Goal: Task Accomplishment & Management: Use online tool/utility

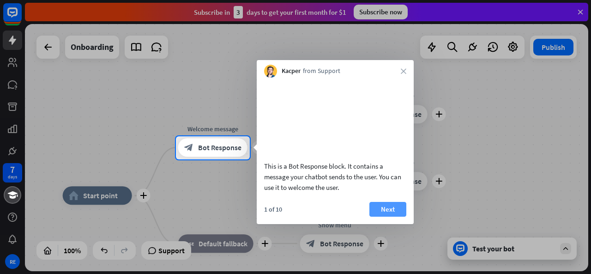
click at [390, 216] on button "Next" at bounding box center [387, 209] width 37 height 15
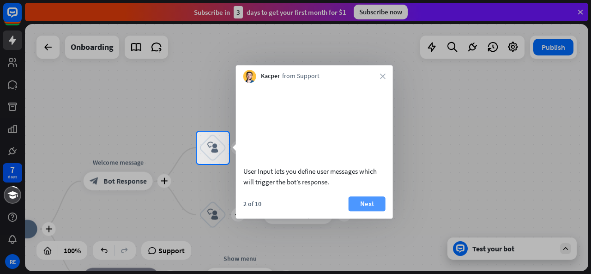
click at [364, 211] on button "Next" at bounding box center [366, 203] width 37 height 15
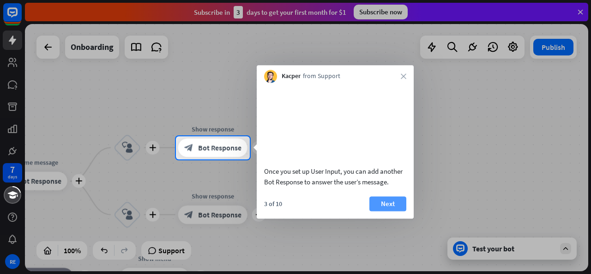
click at [380, 211] on button "Next" at bounding box center [387, 203] width 37 height 15
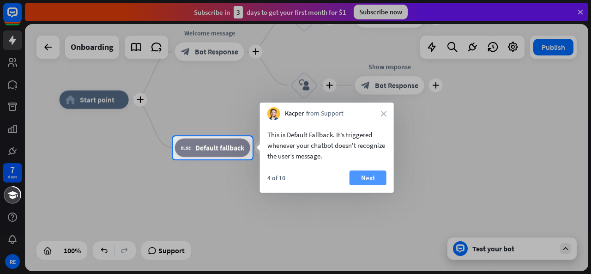
click at [373, 179] on button "Next" at bounding box center [367, 177] width 37 height 15
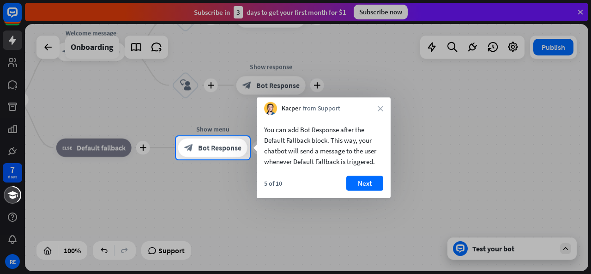
click at [373, 179] on button "Next" at bounding box center [364, 183] width 37 height 15
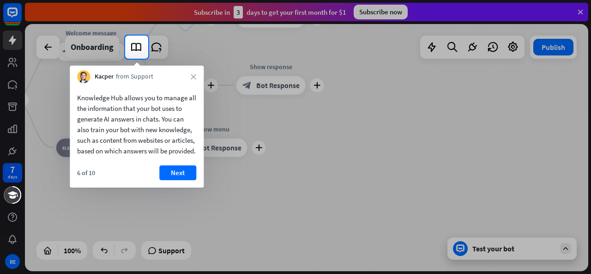
click at [159, 179] on div "6 of 10 Next" at bounding box center [137, 176] width 134 height 22
click at [169, 180] on button "Next" at bounding box center [177, 172] width 37 height 15
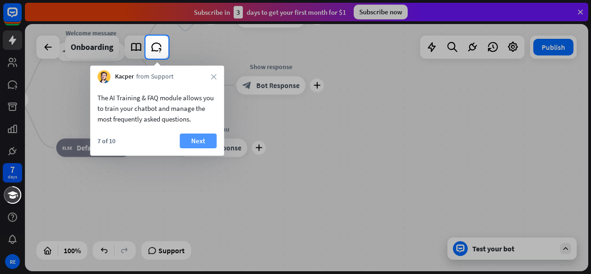
click at [195, 140] on button "Next" at bounding box center [197, 140] width 37 height 15
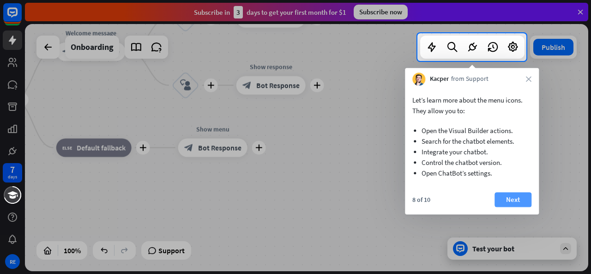
click at [512, 196] on button "Next" at bounding box center [512, 199] width 37 height 15
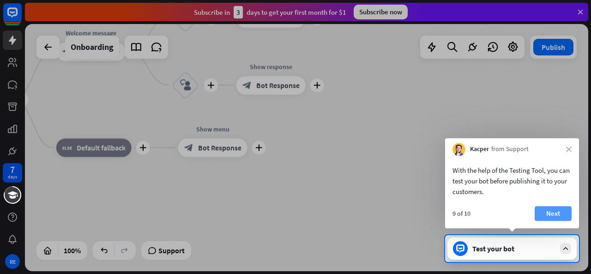
click at [558, 213] on button "Next" at bounding box center [552, 213] width 37 height 15
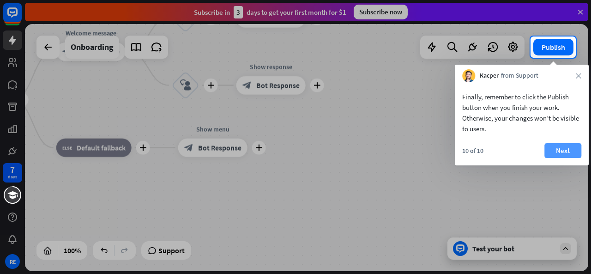
click at [563, 149] on button "Next" at bounding box center [562, 150] width 37 height 15
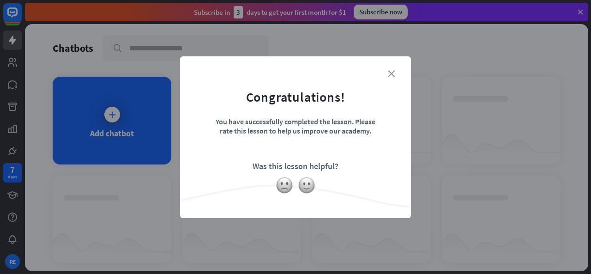
click at [392, 72] on icon "close" at bounding box center [391, 73] width 7 height 7
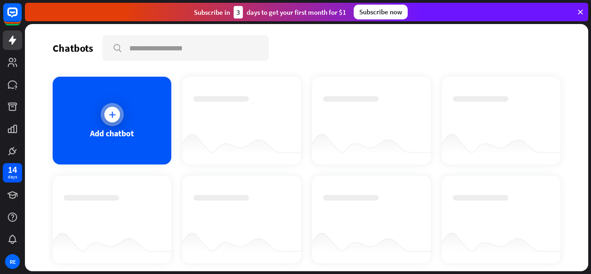
click at [105, 125] on div "Add chatbot" at bounding box center [112, 121] width 119 height 88
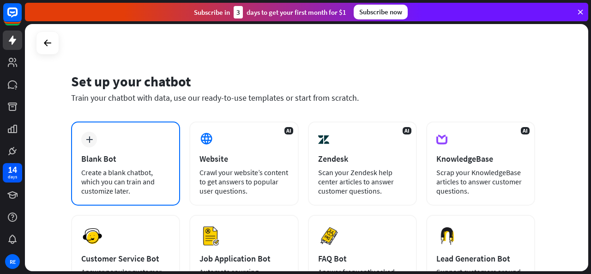
click at [113, 139] on div "plus Blank Bot Create a blank chatbot, which you can train and customize later." at bounding box center [125, 163] width 109 height 84
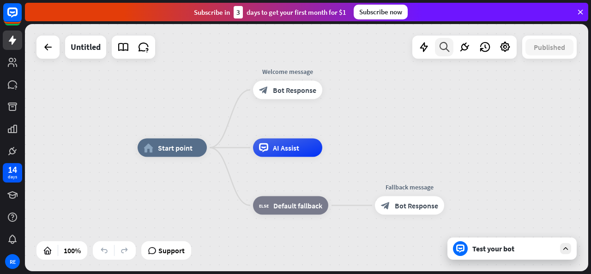
click at [444, 48] on icon at bounding box center [444, 47] width 12 height 12
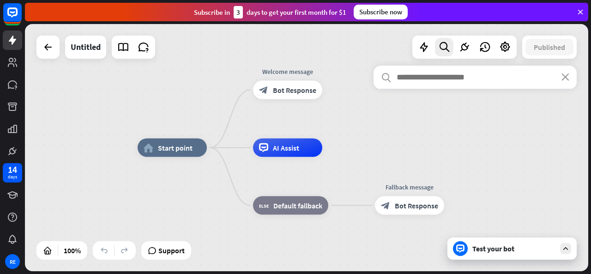
click at [500, 257] on div "search close" at bounding box center [474, 163] width 203 height 194
click at [500, 252] on div "search close" at bounding box center [474, 163] width 203 height 194
click at [502, 245] on div "search close" at bounding box center [474, 163] width 203 height 194
click at [566, 248] on div "search close" at bounding box center [474, 163] width 203 height 194
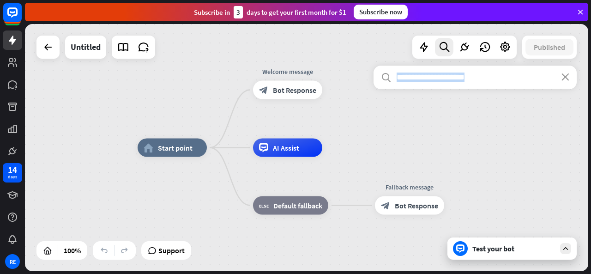
click at [566, 248] on div "search close" at bounding box center [474, 163] width 203 height 194
click at [566, 79] on icon "close" at bounding box center [565, 76] width 8 height 7
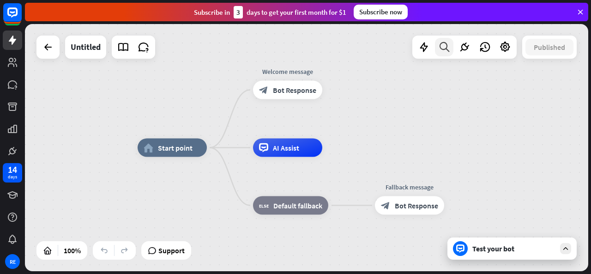
click at [446, 49] on icon at bounding box center [444, 47] width 12 height 12
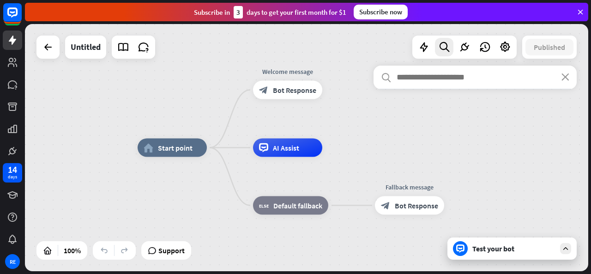
click at [417, 77] on input "text" at bounding box center [474, 77] width 203 height 23
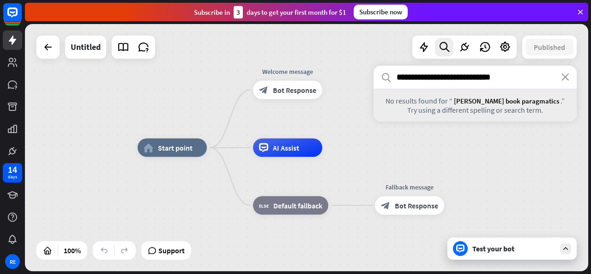
type input "**********"
click at [54, 47] on div at bounding box center [48, 47] width 18 height 18
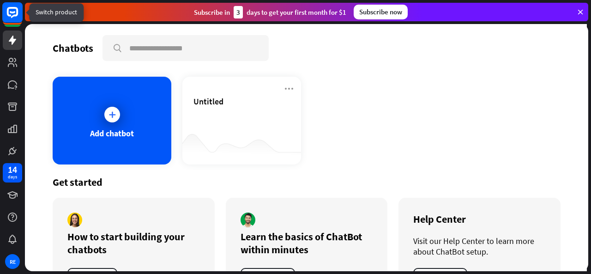
click at [18, 9] on icon at bounding box center [12, 12] width 11 height 11
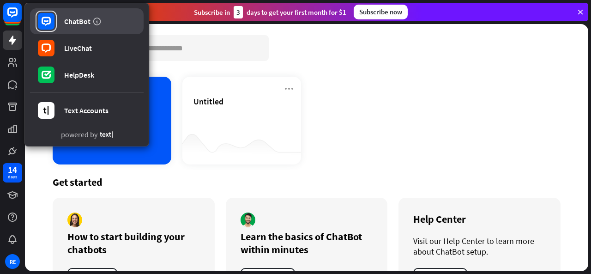
click at [79, 24] on div "ChatBot" at bounding box center [77, 21] width 26 height 9
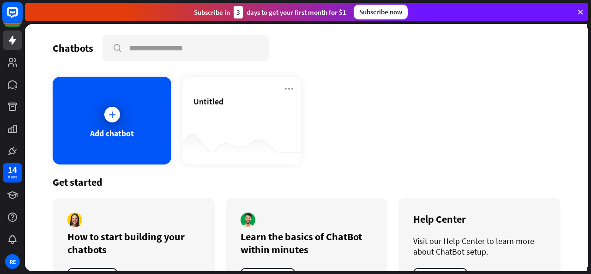
click at [9, 11] on rect at bounding box center [12, 12] width 20 height 20
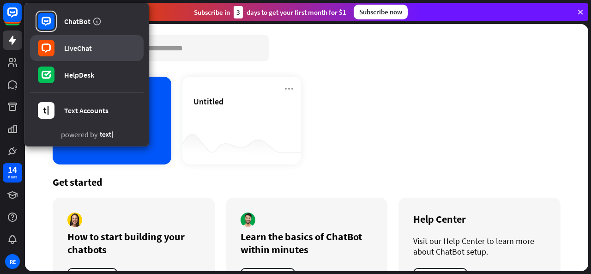
click at [72, 49] on div "LiveChat" at bounding box center [78, 47] width 28 height 9
